Goal: Transaction & Acquisition: Purchase product/service

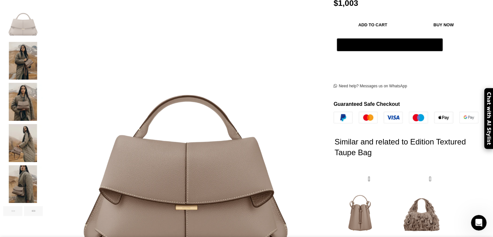
scroll to position [0, 204]
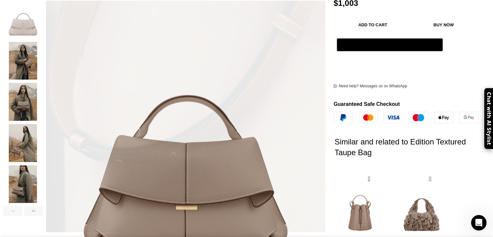
click at [192, 214] on div "Add to wishlist Click to enlarge" at bounding box center [164, 125] width 322 height 330
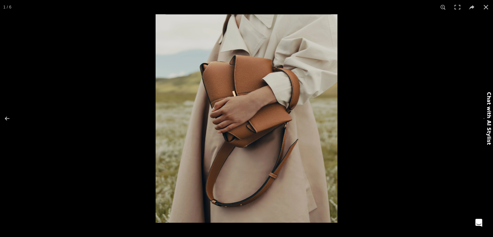
scroll to position [0, 273]
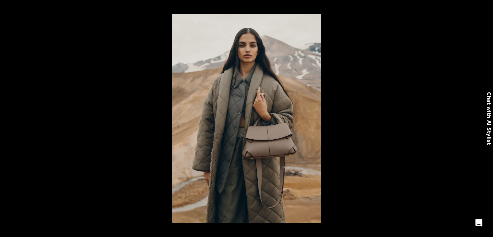
click at [448, 125] on div at bounding box center [418, 132] width 493 height 237
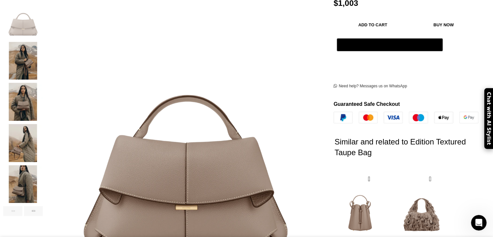
click at [448, 125] on div at bounding box center [418, 132] width 493 height 237
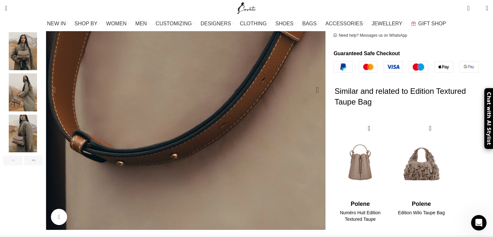
scroll to position [184, 0]
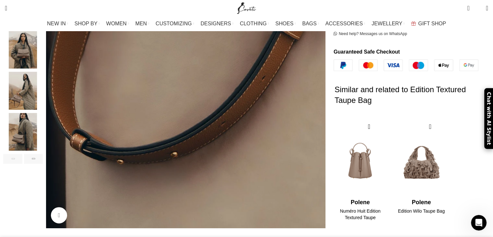
click at [181, 194] on div "Add to wishlist Click to enlarge" at bounding box center [164, 94] width 329 height 373
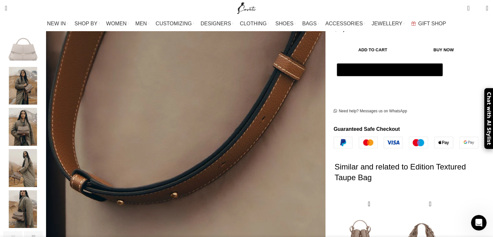
scroll to position [106, 0]
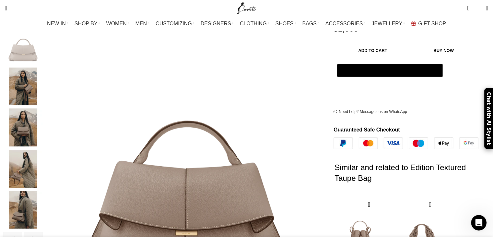
click at [43, 45] on img "1 / 6" at bounding box center [23, 45] width 40 height 38
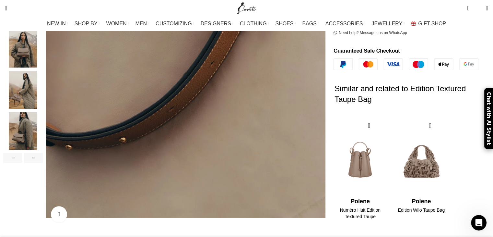
scroll to position [108, 0]
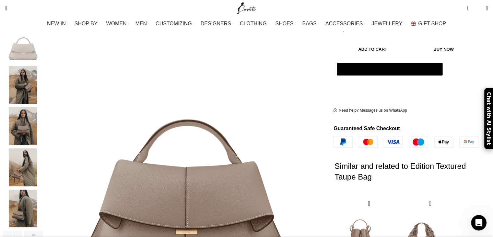
click at [43, 42] on img "1 / 6" at bounding box center [23, 44] width 40 height 38
click at [309, 157] on div "Next slide" at bounding box center [317, 165] width 16 height 16
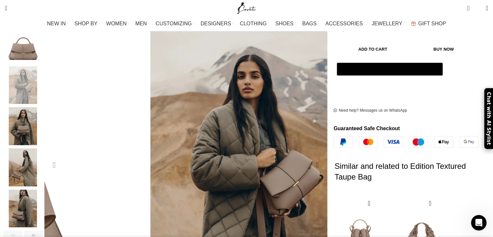
click at [62, 157] on div "Previous slide" at bounding box center [54, 165] width 16 height 16
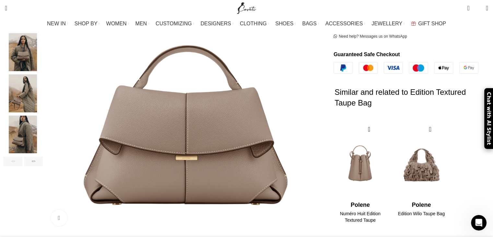
scroll to position [47, 0]
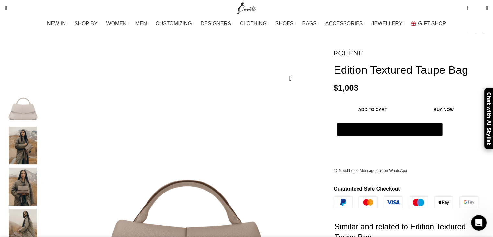
click at [43, 98] on img "1 / 6" at bounding box center [23, 104] width 40 height 38
click at [43, 185] on img "3 / 6" at bounding box center [23, 186] width 40 height 38
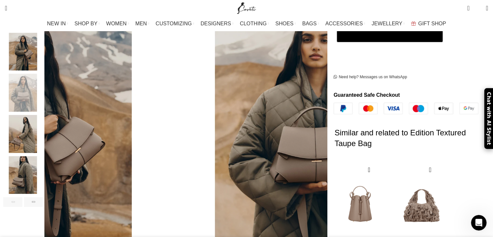
scroll to position [141, 0]
click at [43, 166] on img "5 / 6" at bounding box center [23, 175] width 40 height 38
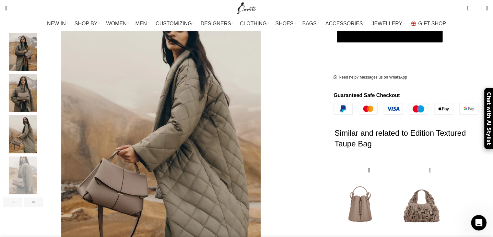
click at [43, 115] on img "4 / 6" at bounding box center [23, 134] width 40 height 38
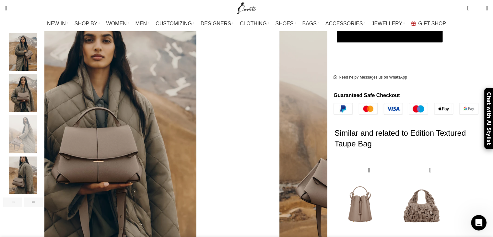
click at [43, 83] on img "3 / 6" at bounding box center [23, 93] width 40 height 38
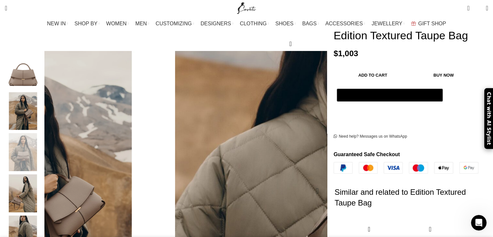
scroll to position [0, 819]
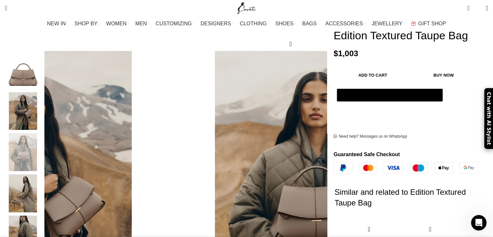
click at [43, 98] on img "2 / 6" at bounding box center [23, 111] width 40 height 38
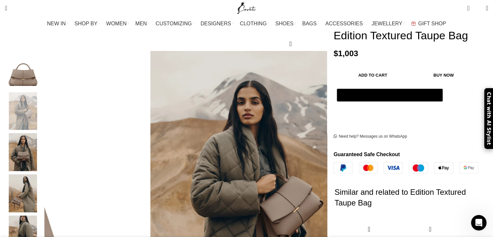
click at [43, 59] on img "1 / 6" at bounding box center [23, 70] width 40 height 38
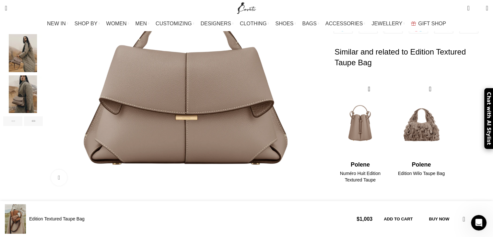
scroll to position [227, 0]
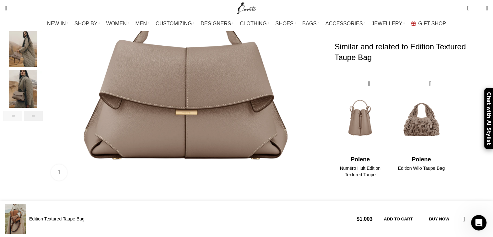
click at [43, 111] on div "Next slide" at bounding box center [33, 116] width 19 height 10
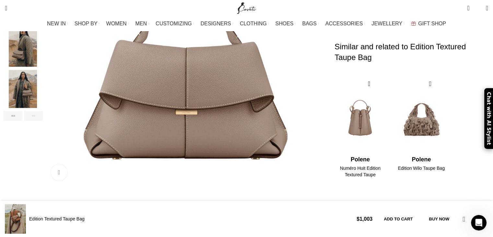
click at [43, 111] on div "Next slide" at bounding box center [33, 116] width 19 height 10
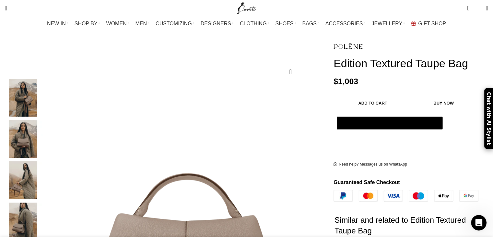
scroll to position [48, 0]
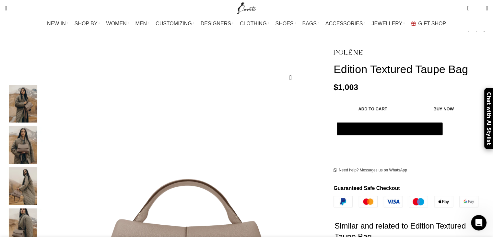
click at [43, 144] on img "3 / 6" at bounding box center [23, 145] width 40 height 38
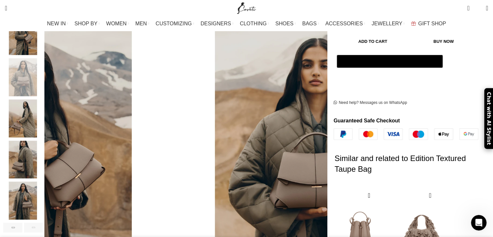
scroll to position [0, 887]
click at [43, 42] on img "2 / 6" at bounding box center [23, 36] width 40 height 38
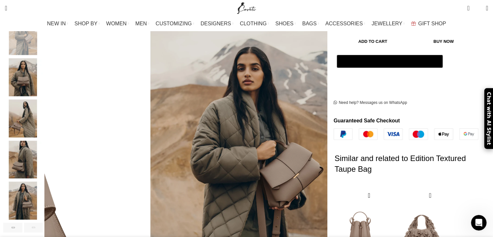
click at [43, 186] on img "6 / 6" at bounding box center [23, 200] width 40 height 38
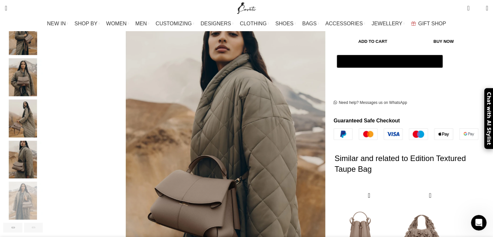
click at [43, 156] on img "5 / 6" at bounding box center [23, 159] width 40 height 38
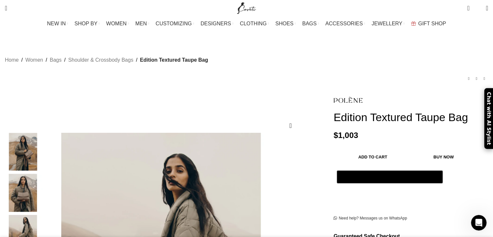
scroll to position [39, 0]
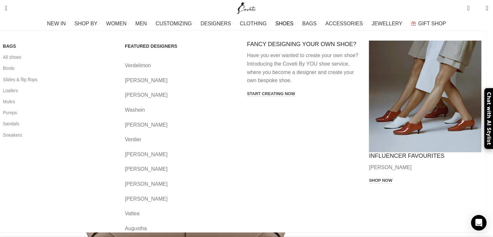
scroll to position [140, 0]
